Goal: Task Accomplishment & Management: Manage account settings

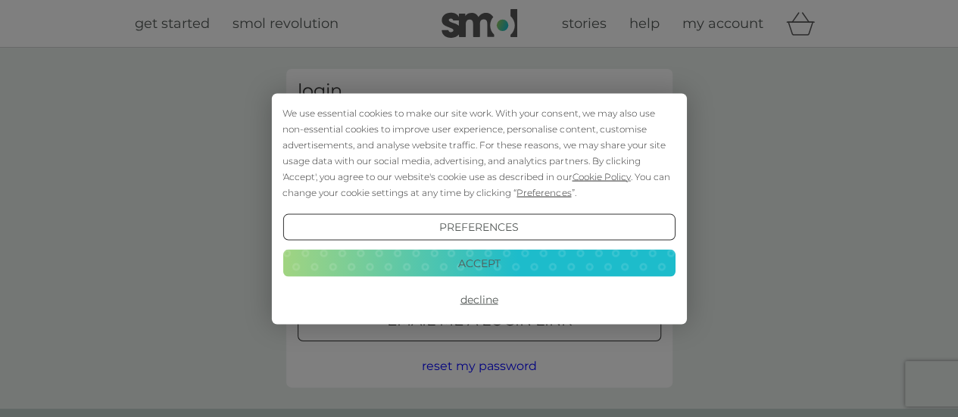
click at [400, 254] on button "Accept" at bounding box center [478, 263] width 392 height 27
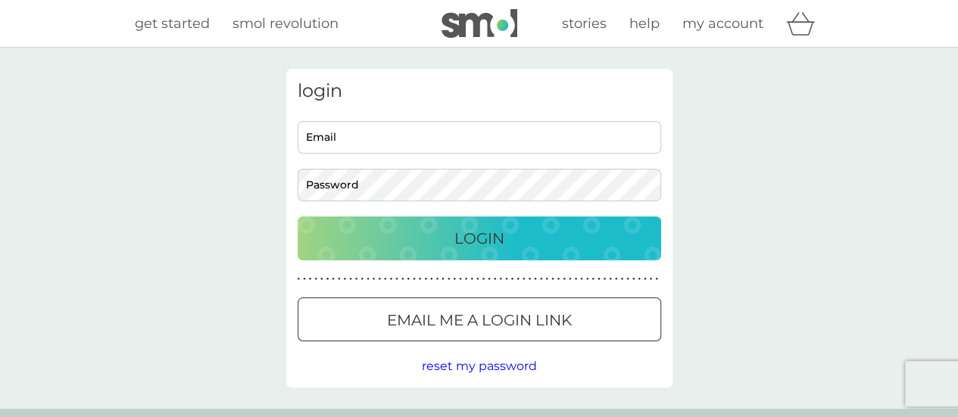
click at [495, 270] on div "login Email Password Login ● ● ● ● ● ● ● ● ● ● ● ● ● ● ● ● ● ● ● ● ● ● ● ● ● ● …" at bounding box center [479, 228] width 386 height 319
click at [432, 139] on input "Email" at bounding box center [479, 137] width 363 height 33
type input "[EMAIL_ADDRESS][DOMAIN_NAME]"
click at [469, 129] on input "Email" at bounding box center [479, 137] width 363 height 33
click at [570, 234] on div "Login" at bounding box center [479, 238] width 333 height 24
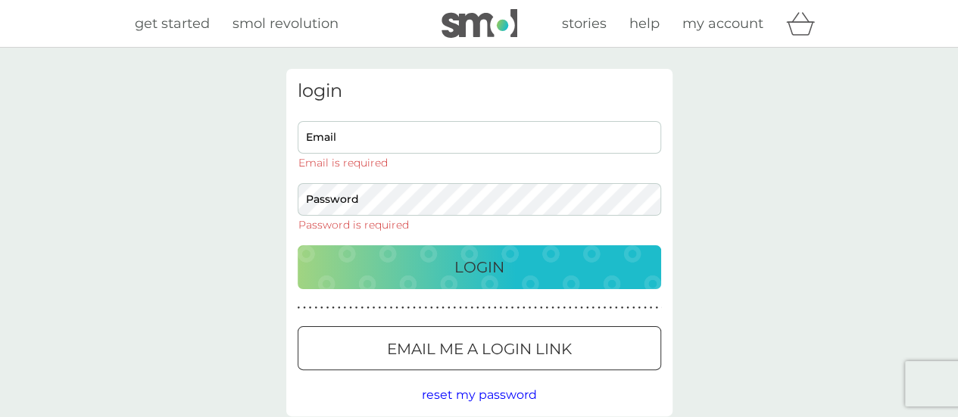
click at [489, 349] on div at bounding box center [479, 349] width 55 height 16
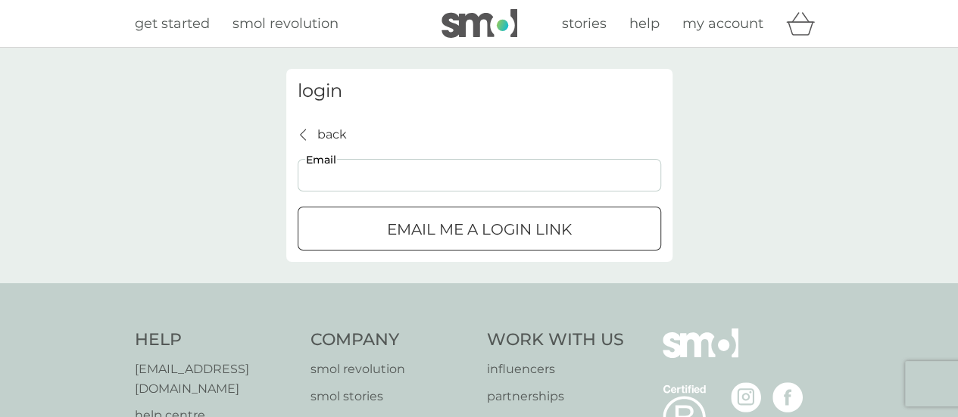
click at [484, 183] on input "Email" at bounding box center [479, 175] width 363 height 33
type input "[EMAIL_ADDRESS][DOMAIN_NAME]"
click at [469, 220] on p "Email me a login link" at bounding box center [479, 229] width 185 height 24
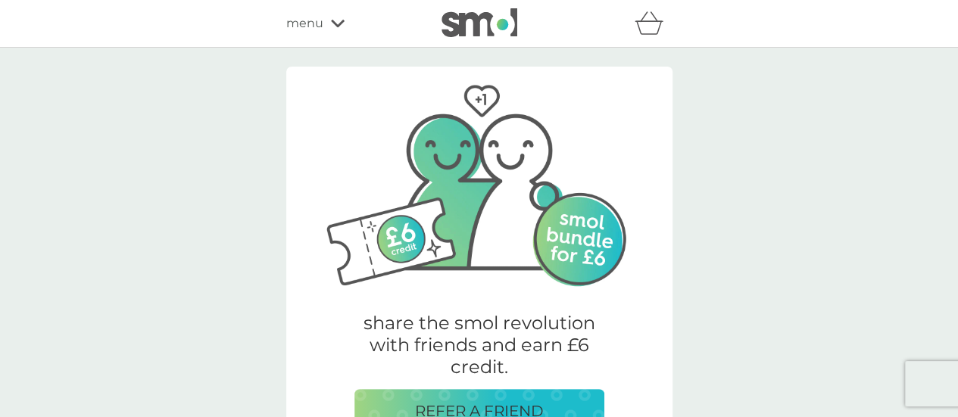
click at [322, 21] on span "menu" at bounding box center [304, 24] width 37 height 20
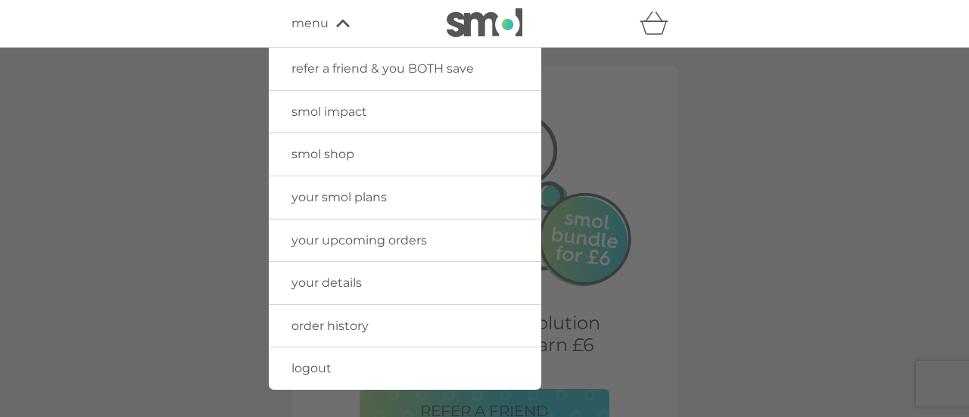
click at [160, 164] on div at bounding box center [484, 256] width 969 height 417
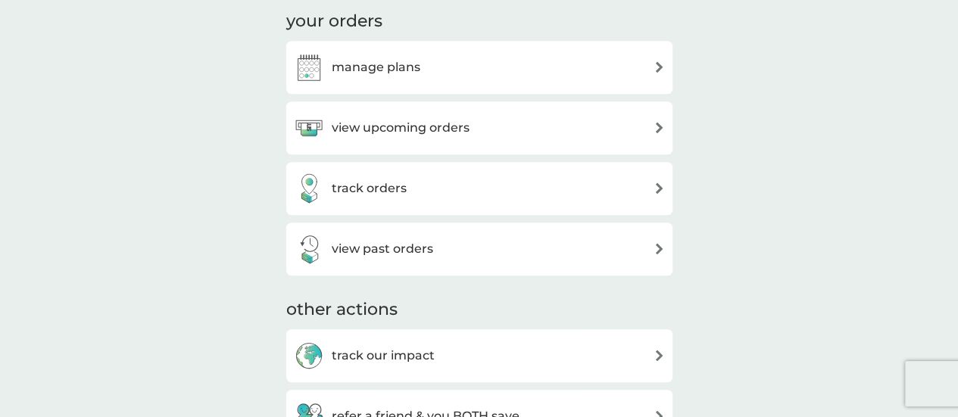
scroll to position [503, 0]
click at [556, 75] on div "manage plans" at bounding box center [479, 66] width 371 height 30
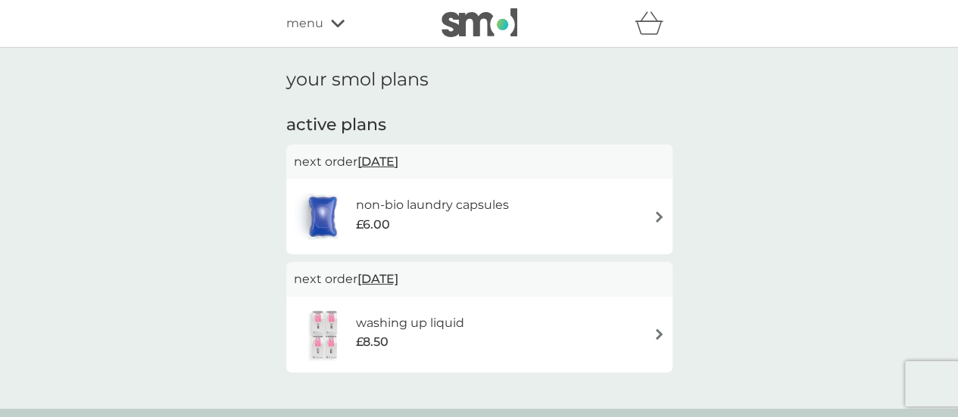
click at [395, 279] on span "2 Feb 2026" at bounding box center [377, 279] width 41 height 30
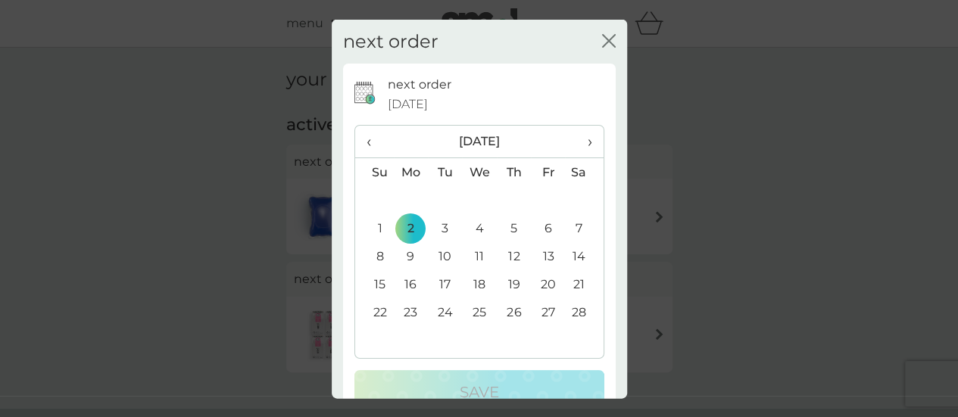
click at [580, 141] on th "›" at bounding box center [584, 142] width 38 height 33
click at [369, 139] on span "‹" at bounding box center [374, 142] width 16 height 32
click at [577, 141] on span "›" at bounding box center [583, 142] width 15 height 32
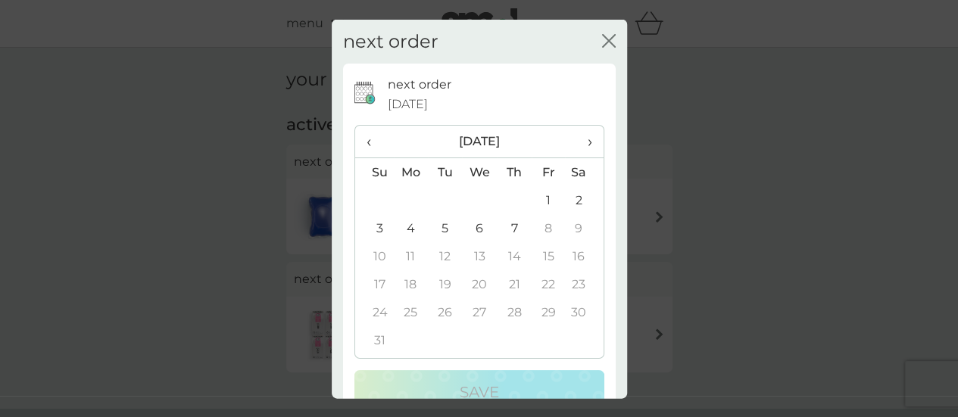
click at [577, 141] on span "›" at bounding box center [583, 142] width 15 height 32
click at [366, 137] on span "‹" at bounding box center [374, 142] width 16 height 32
click at [506, 231] on td "7" at bounding box center [514, 228] width 34 height 28
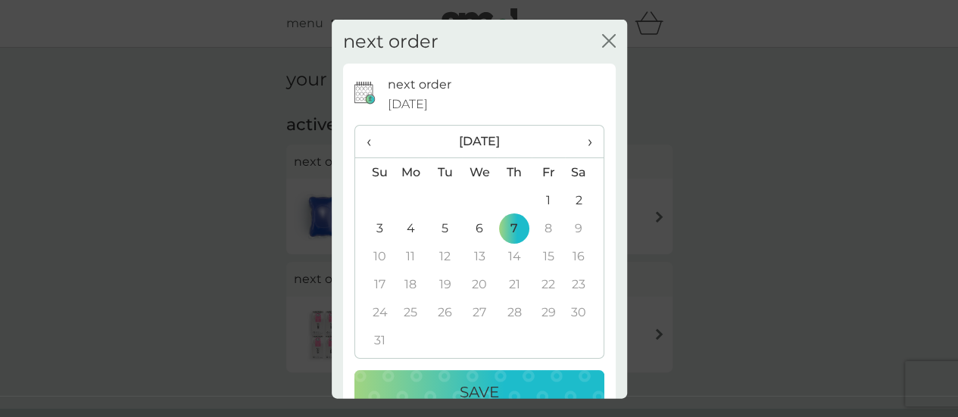
click at [490, 384] on p "Save" at bounding box center [479, 392] width 39 height 24
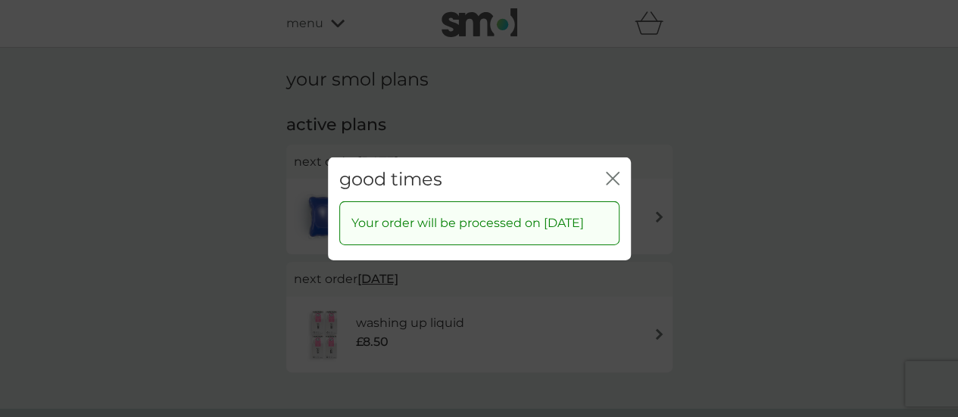
click at [612, 172] on icon "close" at bounding box center [613, 178] width 14 height 14
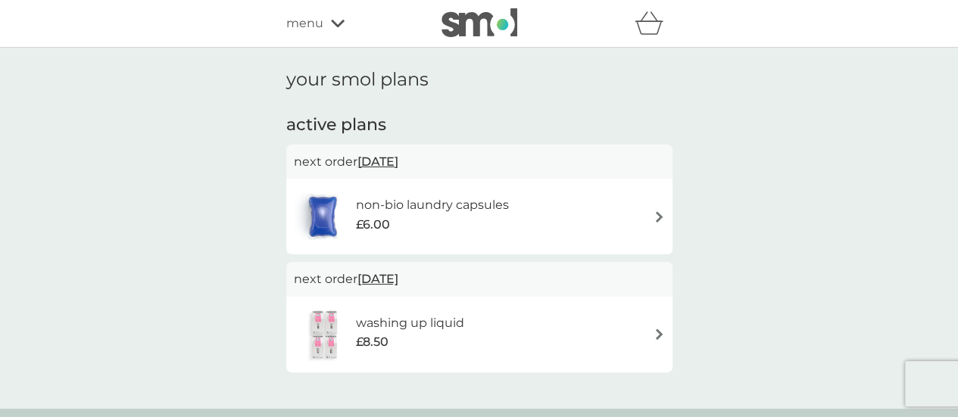
click at [394, 155] on span "29 Dec 2025" at bounding box center [377, 162] width 41 height 30
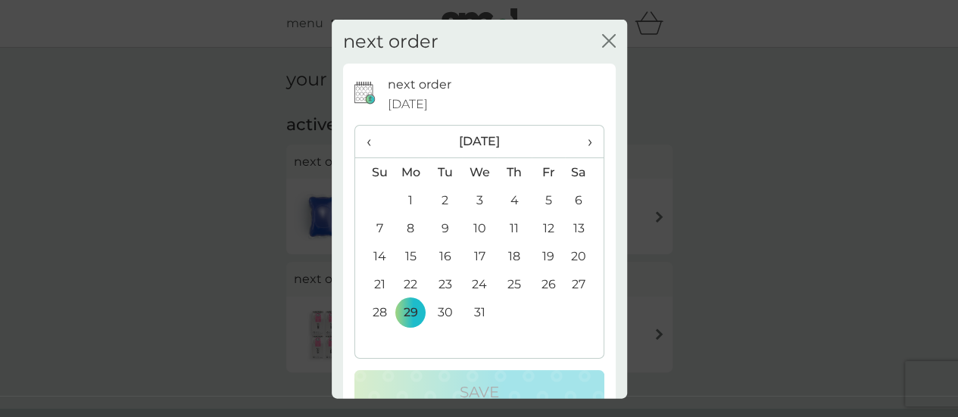
click at [581, 142] on th "›" at bounding box center [584, 142] width 38 height 33
click at [565, 255] on td "17" at bounding box center [584, 256] width 38 height 28
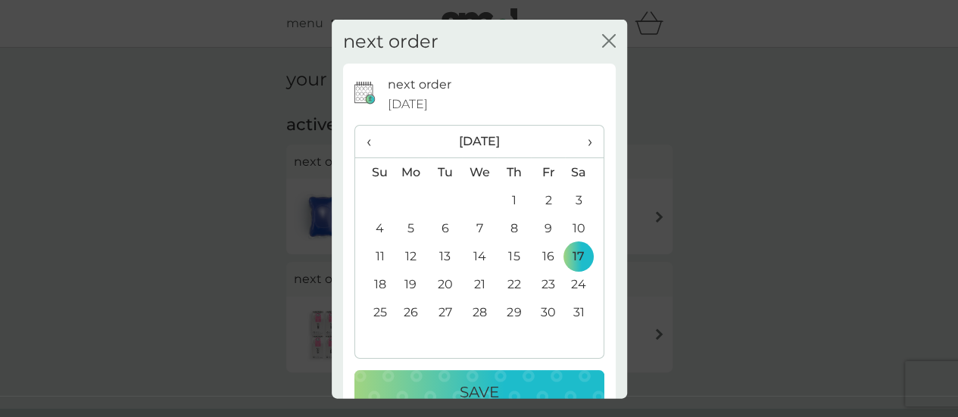
click at [494, 380] on div "Save" at bounding box center [480, 392] width 220 height 24
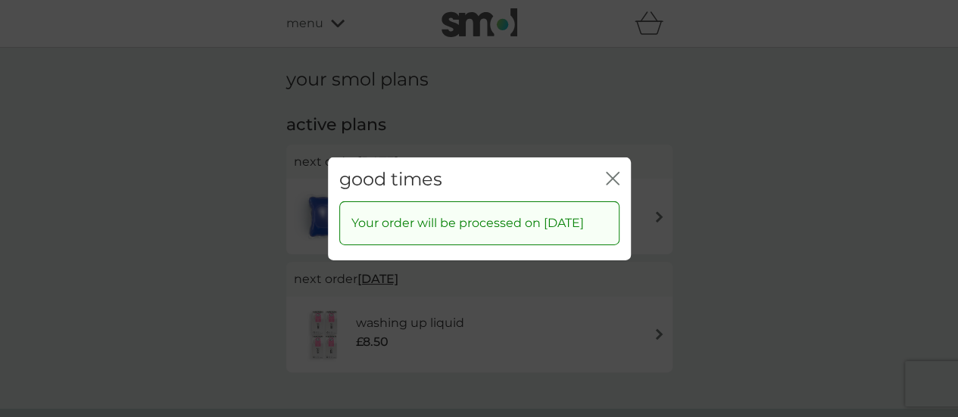
click at [613, 171] on icon "close" at bounding box center [613, 178] width 14 height 14
